Goal: Register for event/course

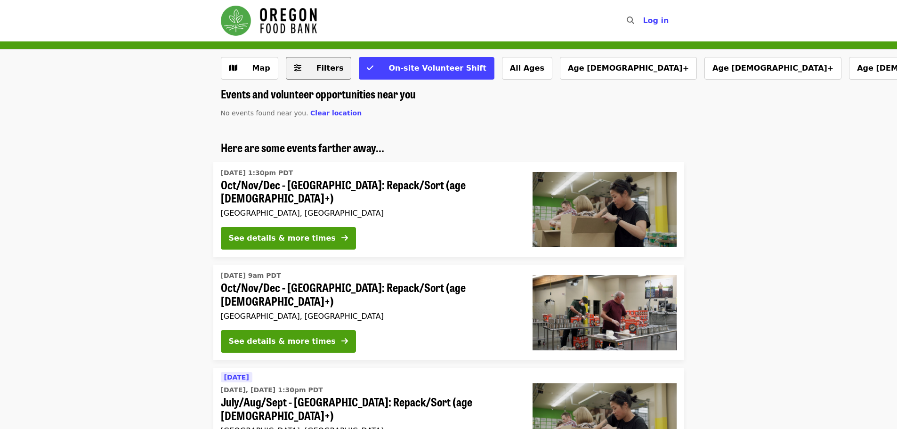
click at [330, 69] on span "Filters" at bounding box center [329, 68] width 27 height 9
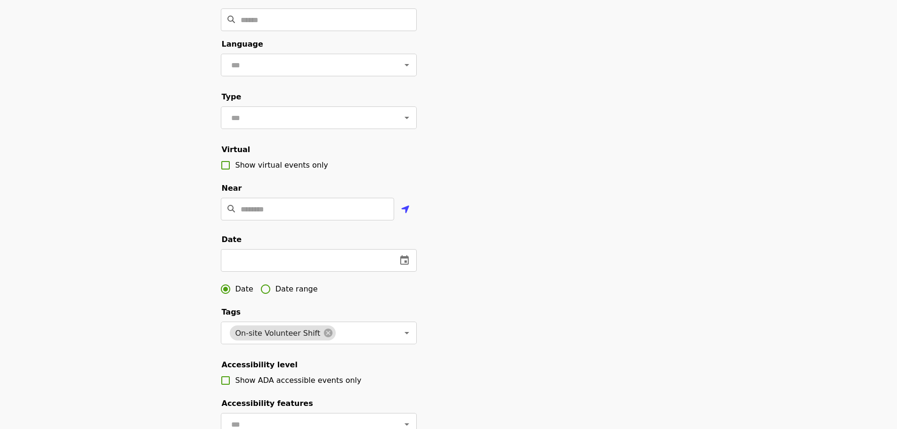
scroll to position [94, 0]
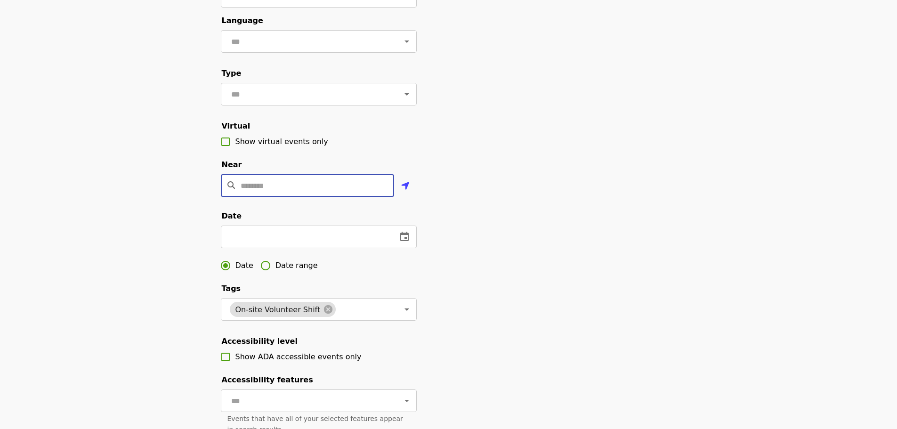
click at [339, 197] on input "Location" at bounding box center [318, 185] width 154 height 23
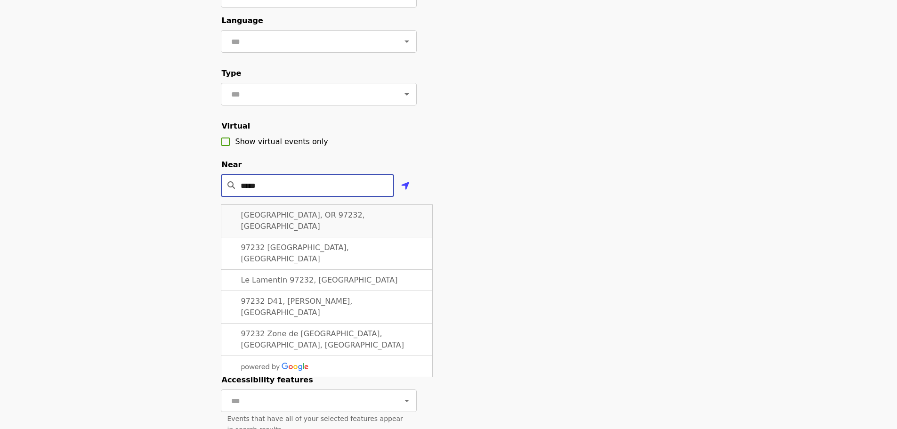
click at [348, 222] on div "[GEOGRAPHIC_DATA], OR 97232, [GEOGRAPHIC_DATA]" at bounding box center [327, 220] width 212 height 33
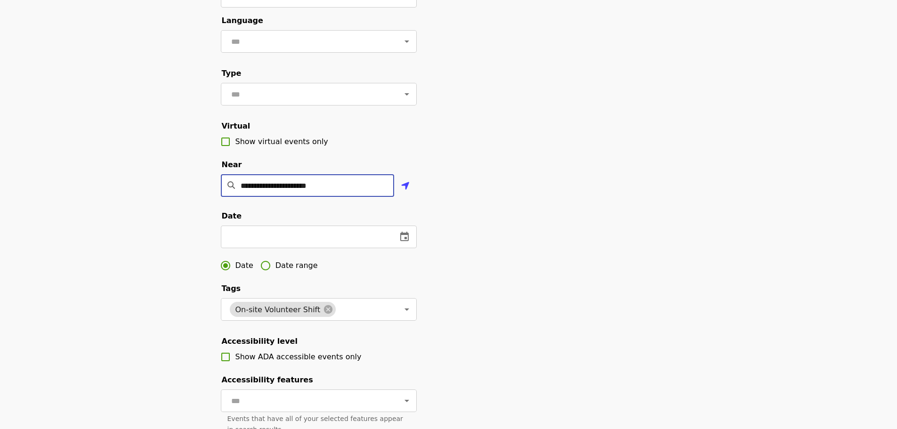
type input "**********"
click at [280, 271] on span "Date range" at bounding box center [297, 265] width 42 height 11
click at [307, 248] on button "change date" at bounding box center [303, 237] width 23 height 23
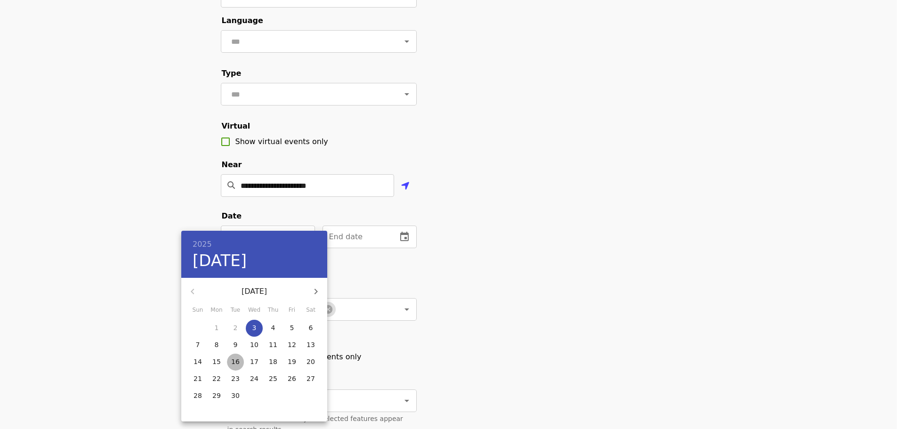
click at [236, 363] on p "16" at bounding box center [235, 361] width 8 height 9
type input "**********"
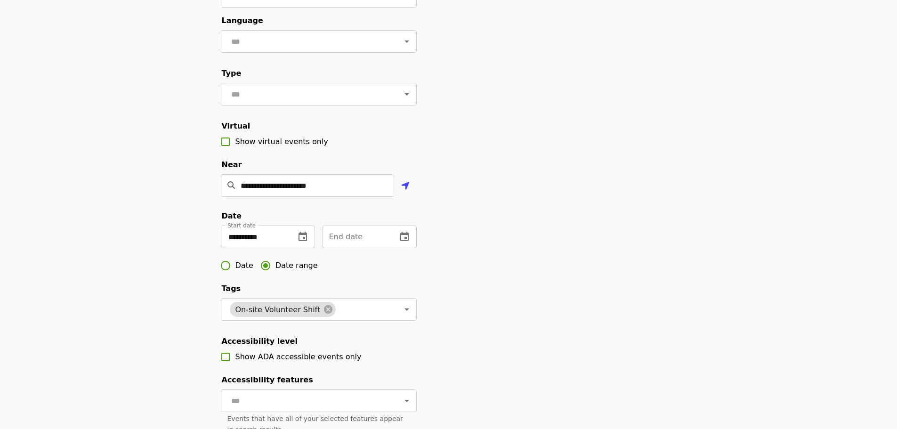
click at [398, 248] on button "change date" at bounding box center [404, 237] width 23 height 23
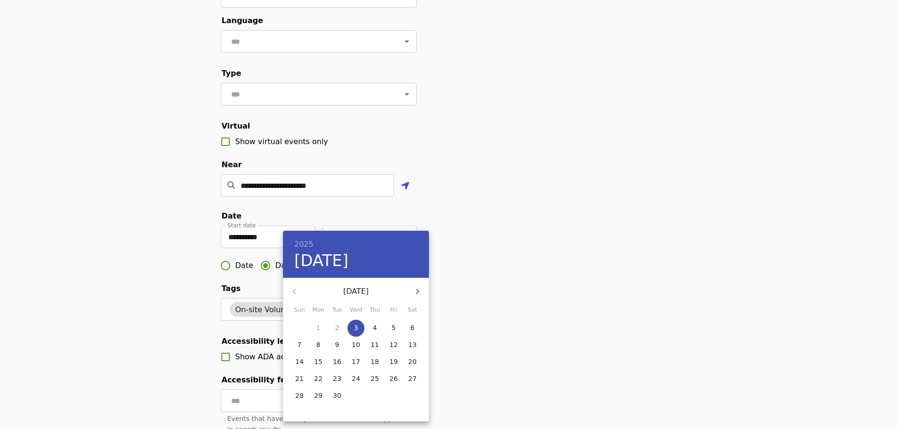
click at [375, 361] on p "18" at bounding box center [375, 361] width 8 height 9
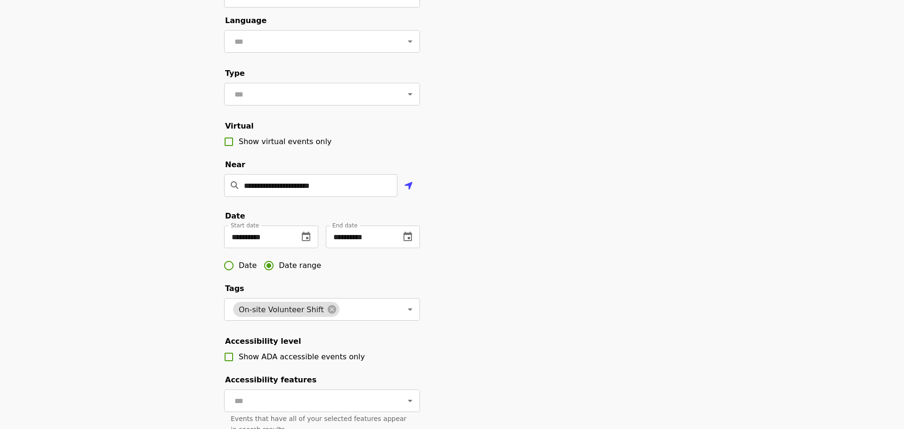
type input "**********"
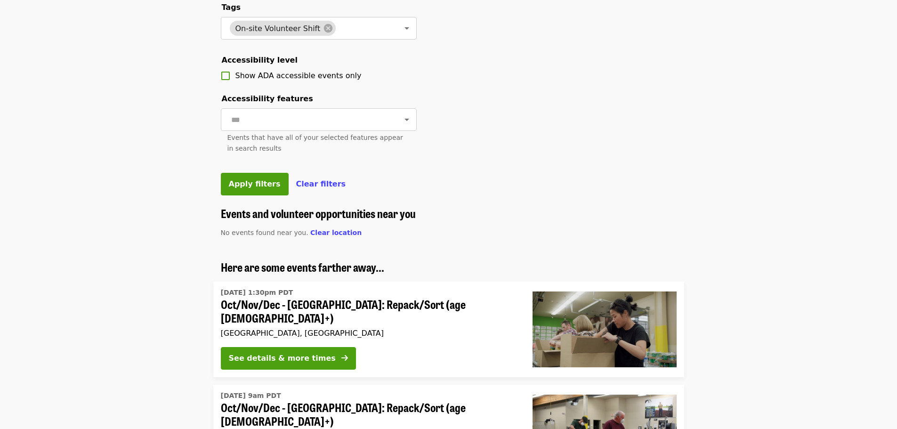
scroll to position [377, 0]
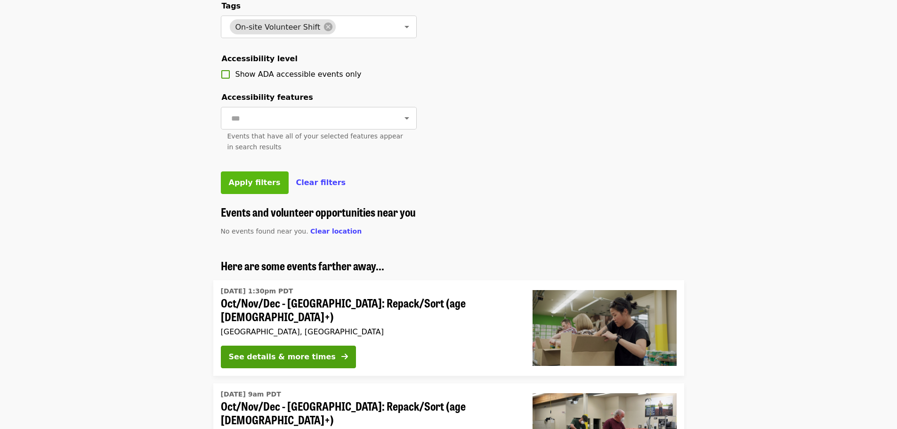
click at [262, 187] on span "Apply filters" at bounding box center [255, 182] width 52 height 9
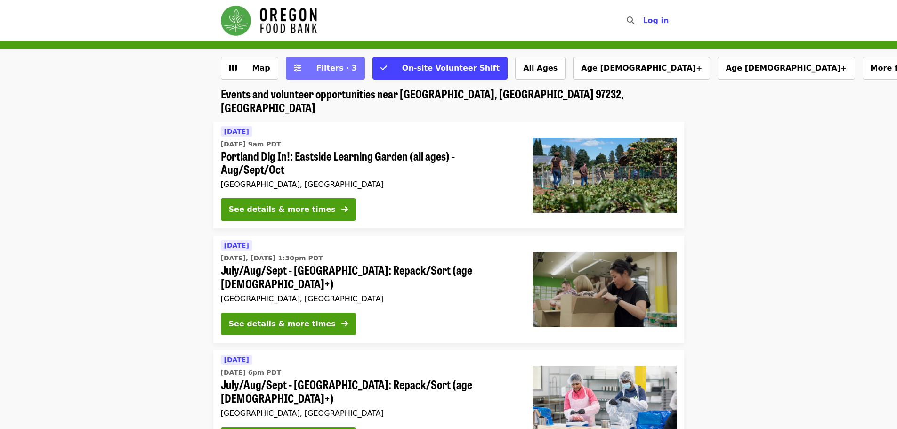
click at [316, 64] on span "Filters · 3" at bounding box center [336, 68] width 41 height 9
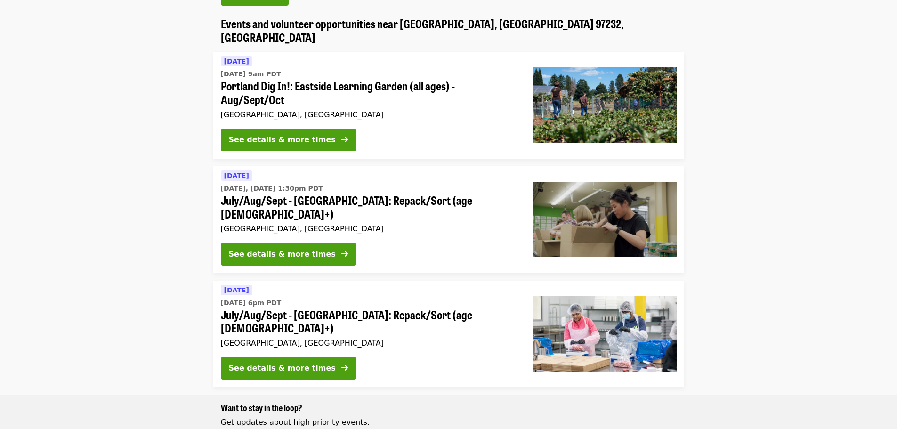
scroll to position [283, 0]
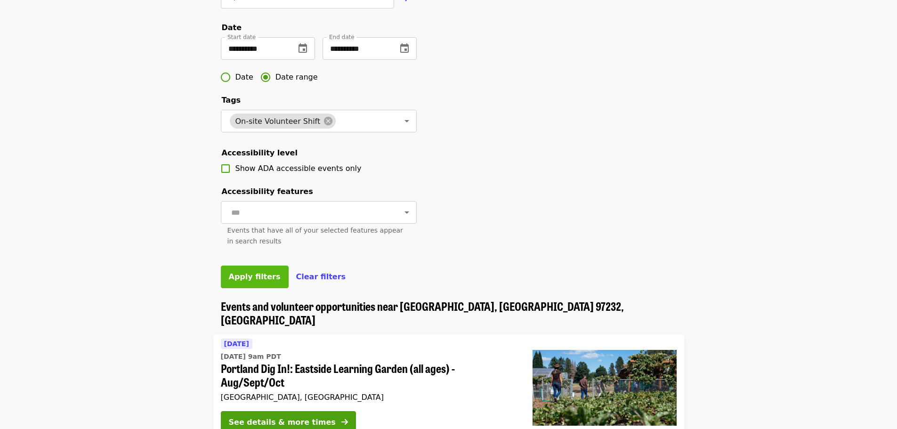
click at [246, 288] on button "Apply filters" at bounding box center [255, 277] width 68 height 23
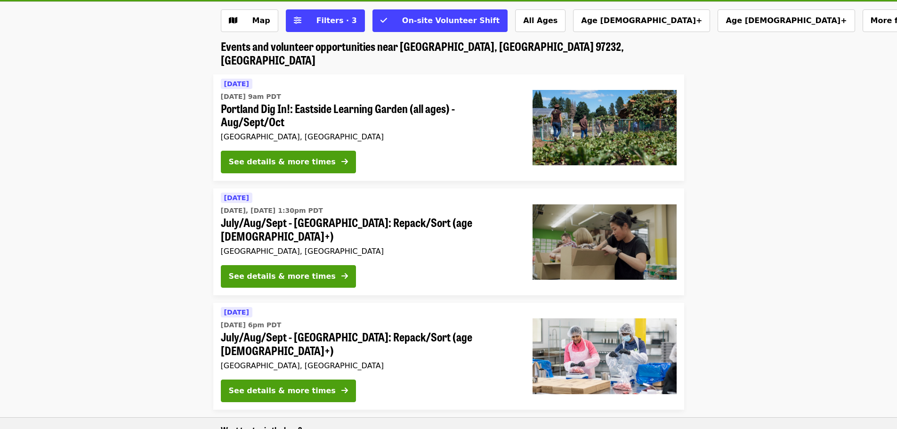
scroll to position [44, 0]
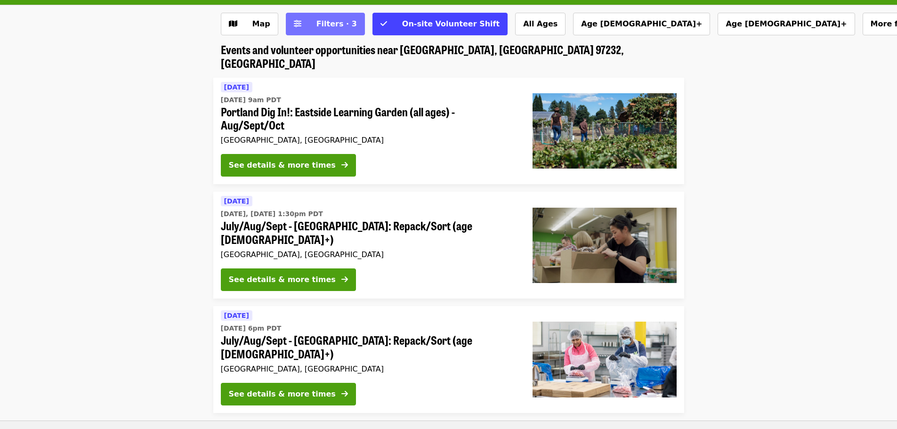
click at [346, 24] on button "Filters · 3" at bounding box center [325, 24] width 79 height 23
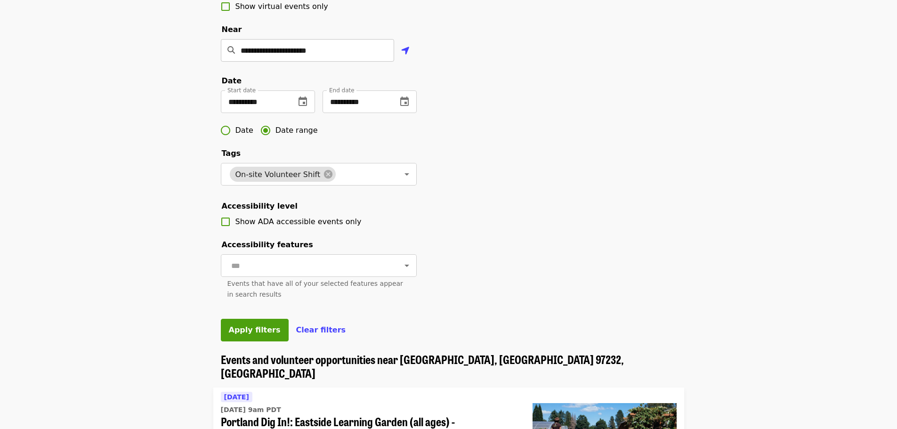
scroll to position [233, 0]
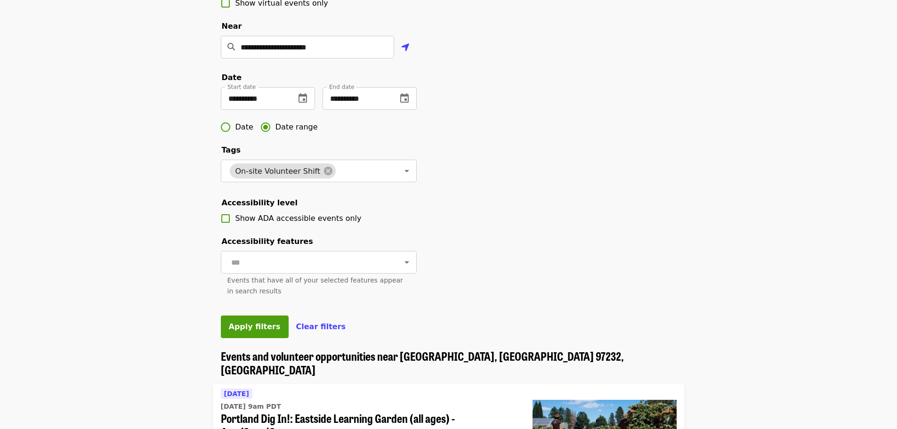
click at [315, 338] on div "Apply filters Clear filters" at bounding box center [319, 327] width 196 height 23
click at [309, 338] on div "Apply filters Clear filters" at bounding box center [319, 327] width 196 height 23
click at [305, 338] on div "Apply filters Clear filters" at bounding box center [319, 327] width 196 height 23
click at [304, 331] on span "Clear filters" at bounding box center [321, 326] width 50 height 9
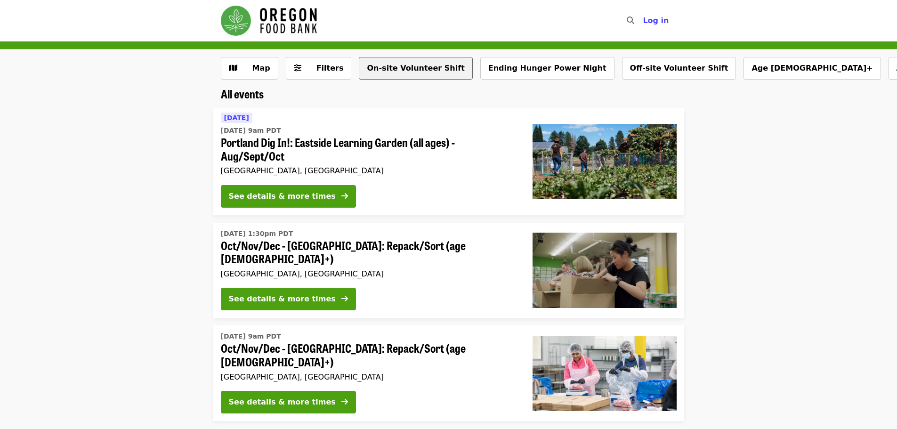
click at [368, 68] on button "On-site Volunteer Shift" at bounding box center [415, 68] width 113 height 23
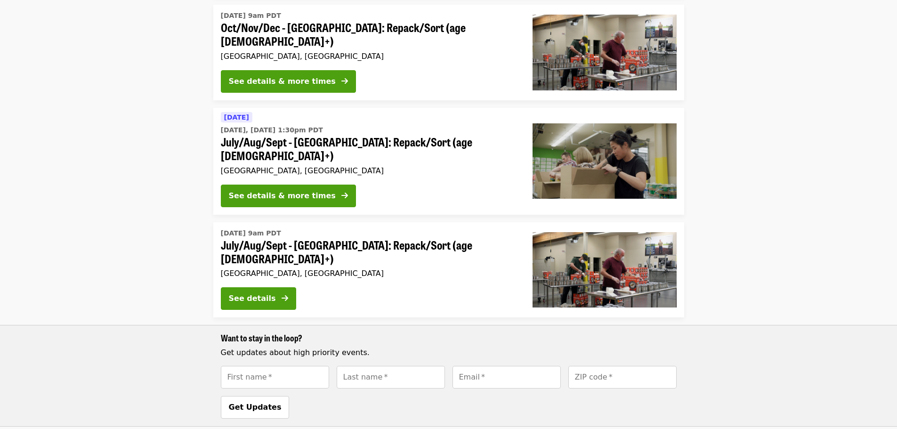
scroll to position [625, 0]
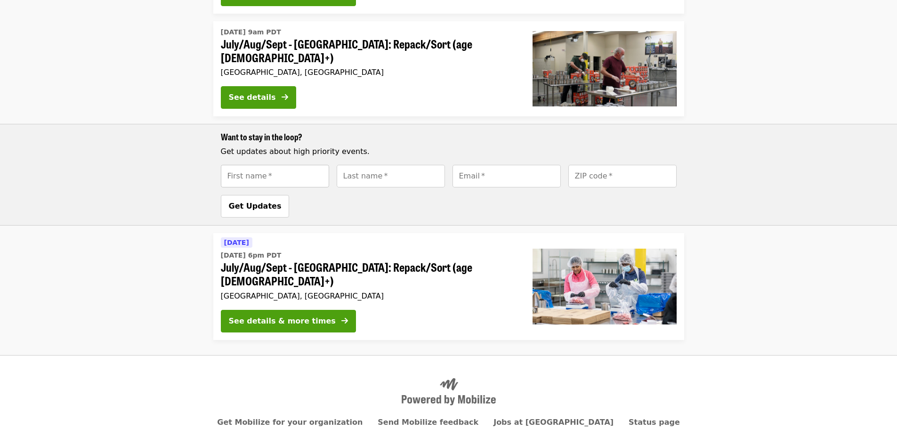
click at [282, 165] on input "First name   *" at bounding box center [275, 176] width 108 height 23
click at [158, 140] on div "Want to stay in the loop? Get updates about high priority events. First name   …" at bounding box center [448, 175] width 897 height 102
click at [318, 165] on input "First name   *" at bounding box center [275, 176] width 108 height 23
type input "***"
type input "******"
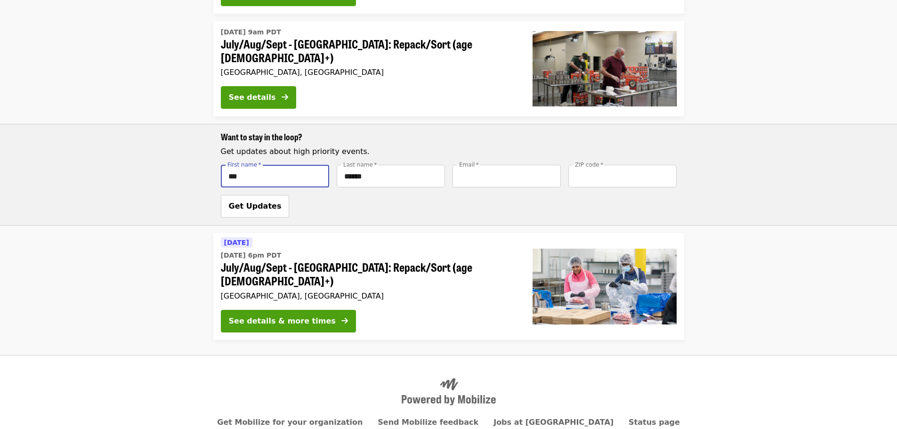
type input "**********"
type input "*****"
click at [272, 195] on button "Get Updates" at bounding box center [255, 206] width 69 height 23
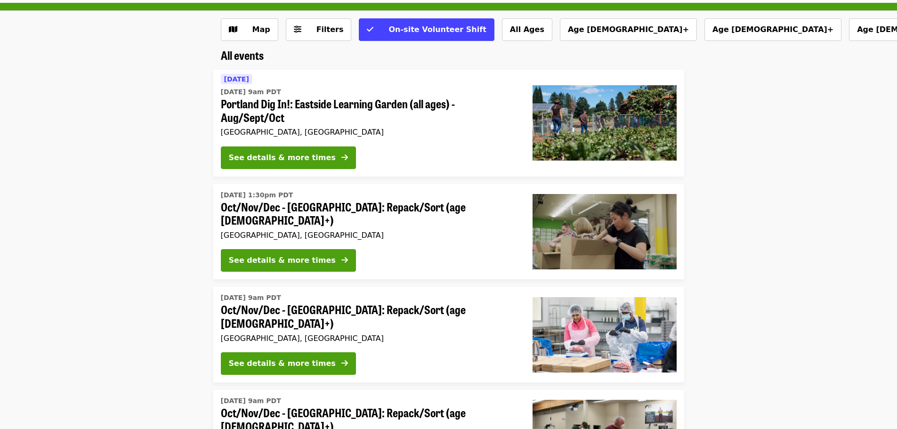
scroll to position [0, 0]
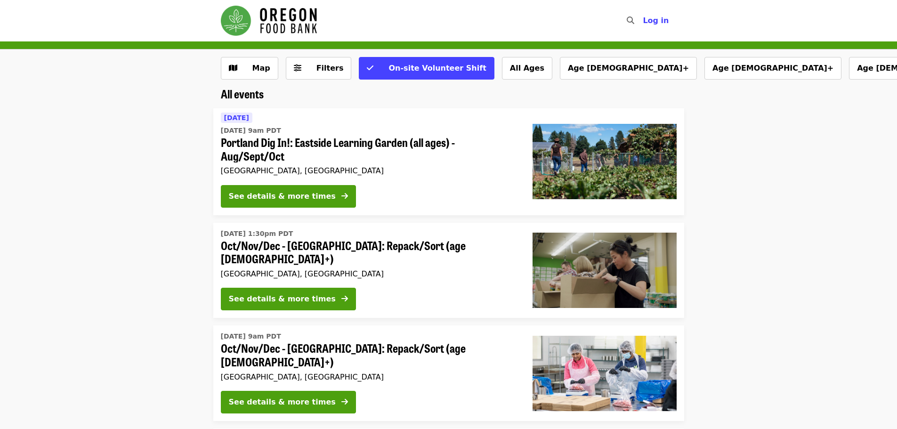
click at [261, 16] on img "Main navigation" at bounding box center [269, 21] width 96 height 30
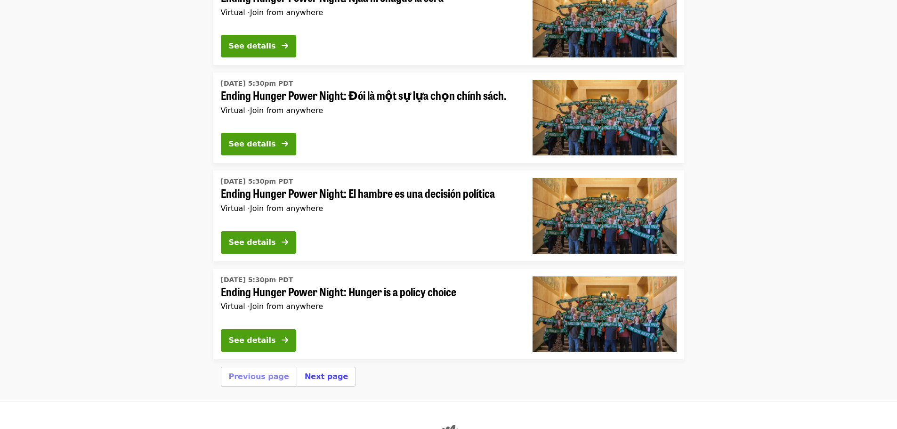
scroll to position [3258, 0]
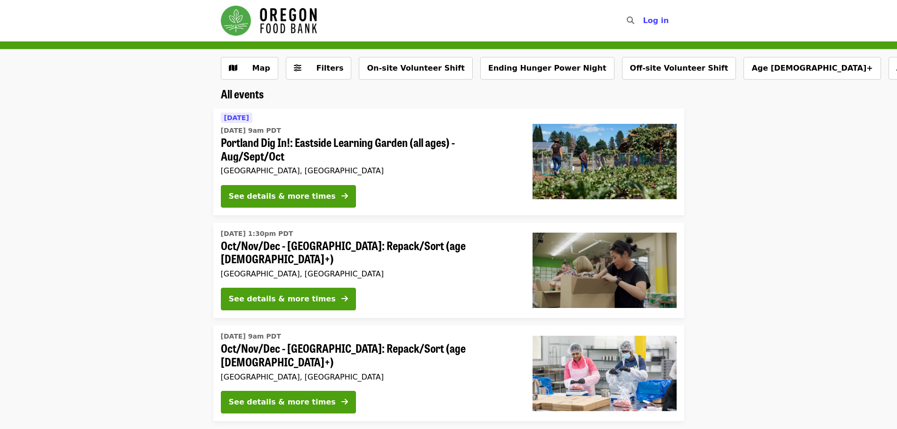
scroll to position [233, 0]
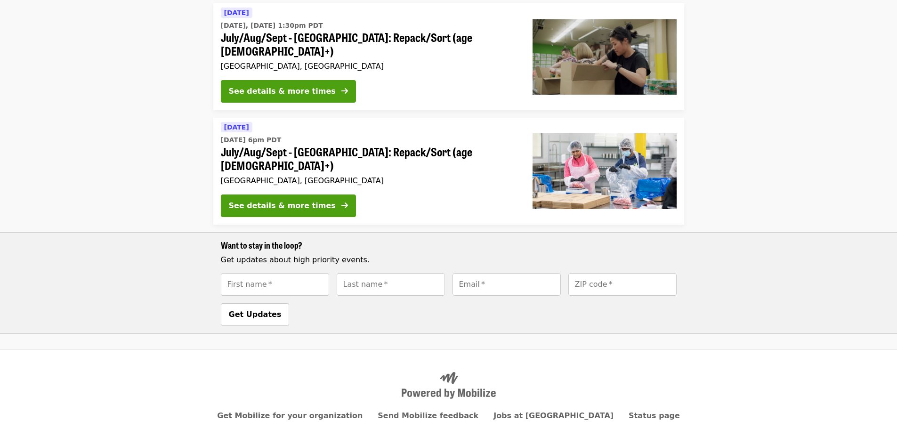
scroll to position [377, 0]
